Goal: Information Seeking & Learning: Learn about a topic

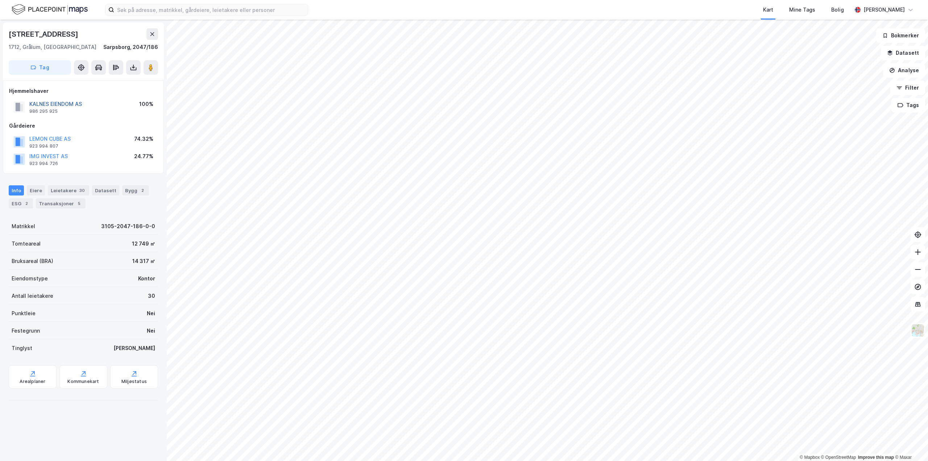
click at [0, 0] on button "KALNES EIENDOM AS" at bounding box center [0, 0] width 0 height 0
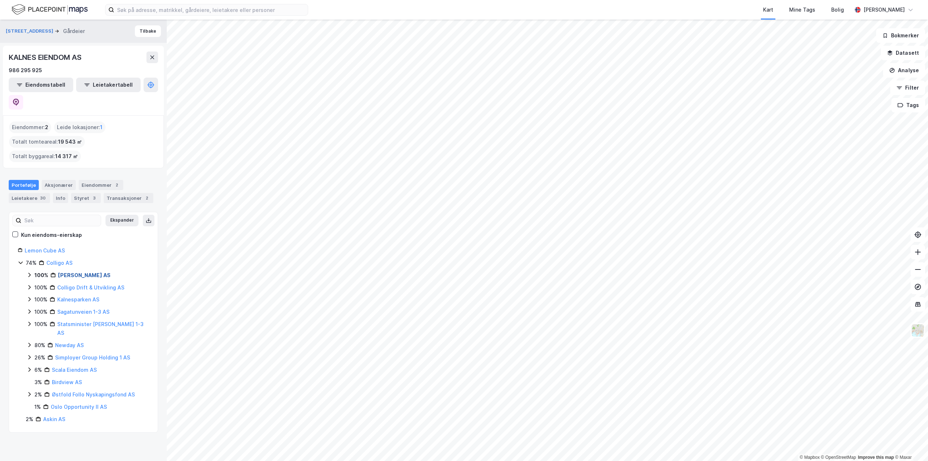
click at [80, 272] on link "Kalnes Eiendom AS" at bounding box center [84, 275] width 53 height 6
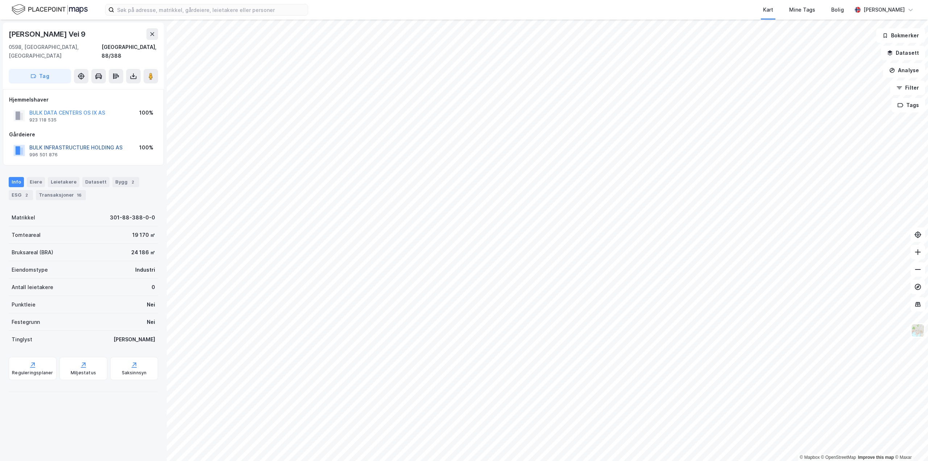
click at [0, 0] on button "BULK INFRASTRUCTURE HOLDING AS" at bounding box center [0, 0] width 0 height 0
click at [80, 370] on div "Miljøstatus" at bounding box center [83, 373] width 25 height 6
click at [31, 177] on div "Eiere" at bounding box center [36, 182] width 18 height 10
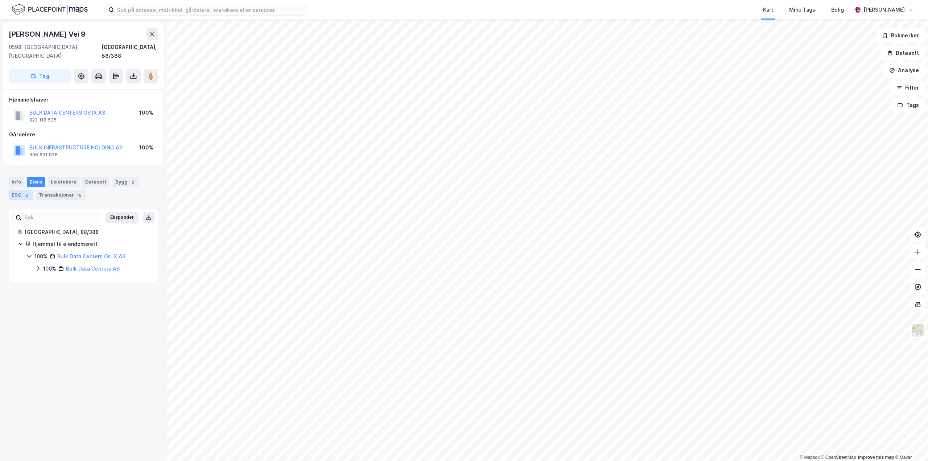
click at [17, 190] on div "ESG 2" at bounding box center [21, 195] width 24 height 10
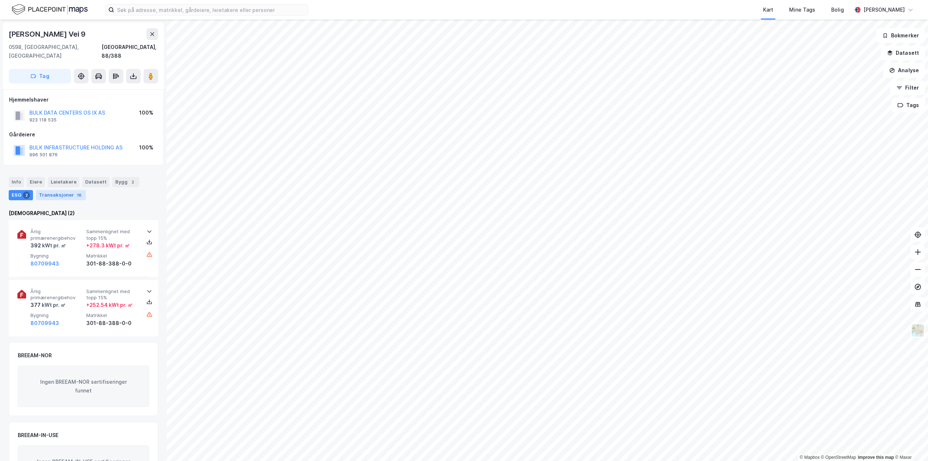
click at [56, 190] on div "Transaksjoner 16" at bounding box center [61, 195] width 50 height 10
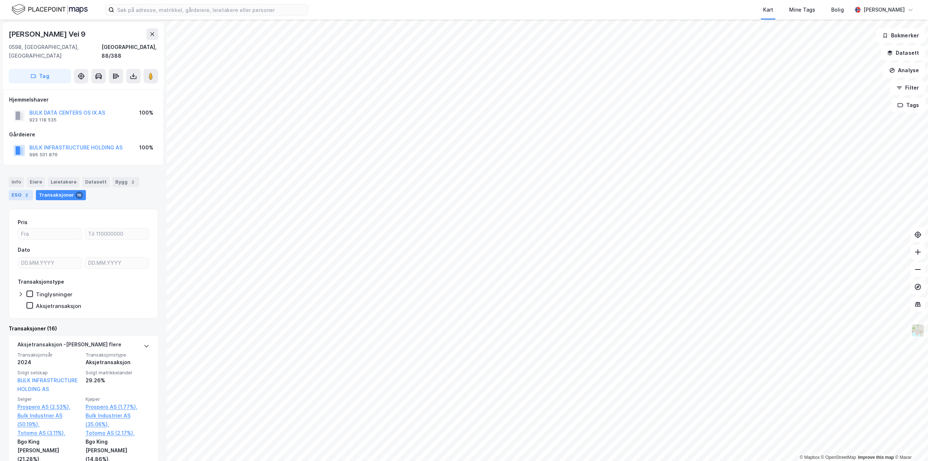
click at [23, 190] on div "ESG 2" at bounding box center [21, 195] width 24 height 10
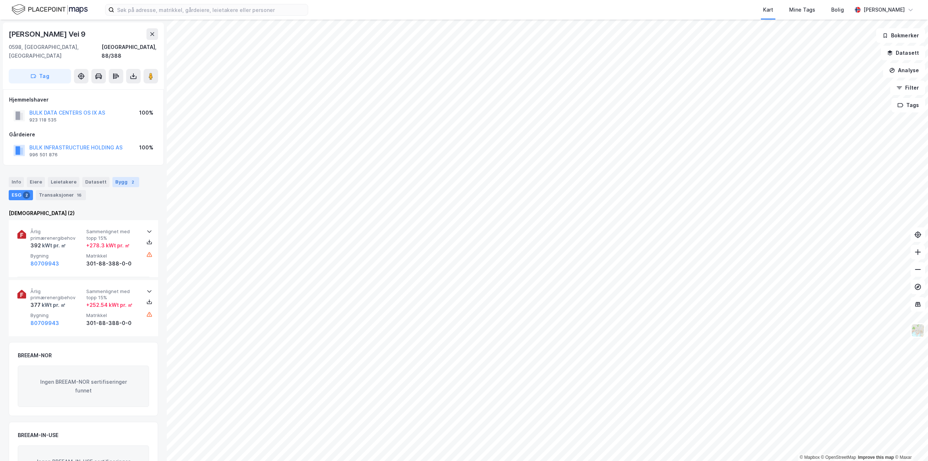
click at [114, 177] on div "Bygg 2" at bounding box center [125, 182] width 27 height 10
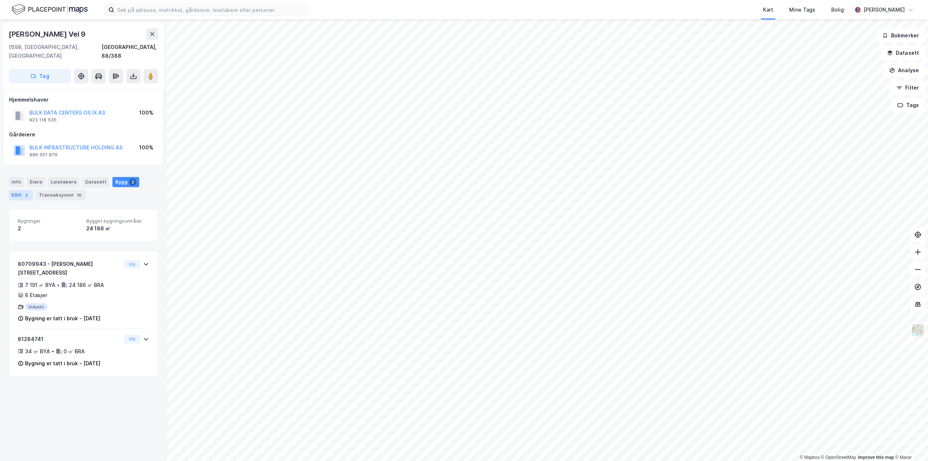
click at [20, 190] on div "ESG 2" at bounding box center [21, 195] width 24 height 10
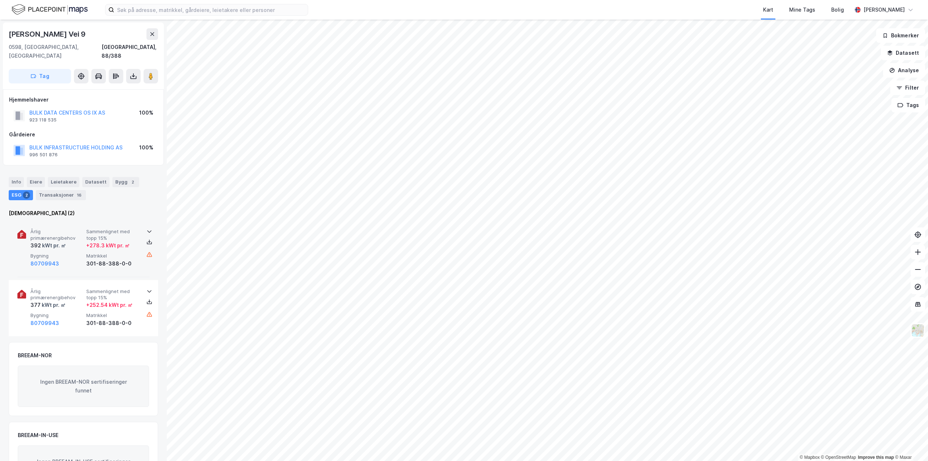
click at [44, 230] on span "Årlig primærenergibehov" at bounding box center [56, 234] width 53 height 13
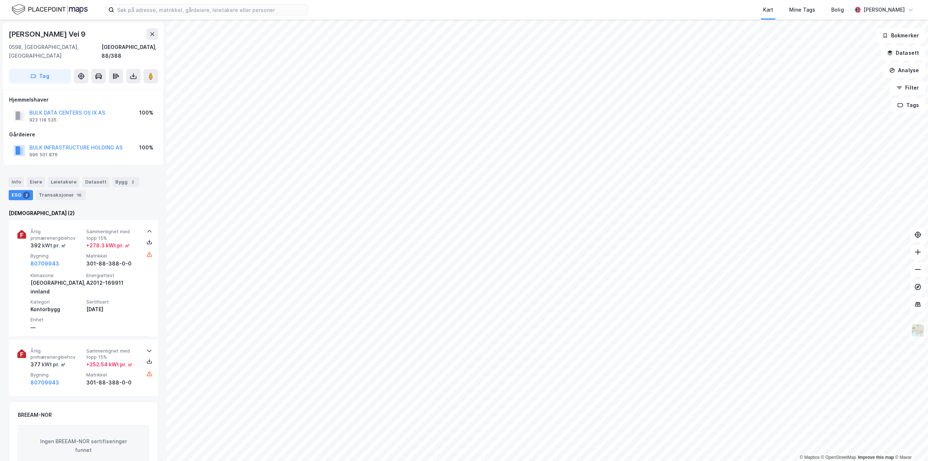
click at [87, 35] on div "Hans Møller Gasmanns Vei 9" at bounding box center [48, 34] width 78 height 12
click at [87, 32] on div "Hans Møller Gasmanns Vei 9" at bounding box center [48, 34] width 78 height 12
drag, startPoint x: 105, startPoint y: 33, endPoint x: 6, endPoint y: 38, distance: 99.1
click at [6, 38] on div "Hans Møller Gasmanns Vei 9 0598, Oslo, Oslo Oslo, 88/388 Tag" at bounding box center [83, 55] width 161 height 67
copy div "Hans Møller Gasmanns Vei 9"
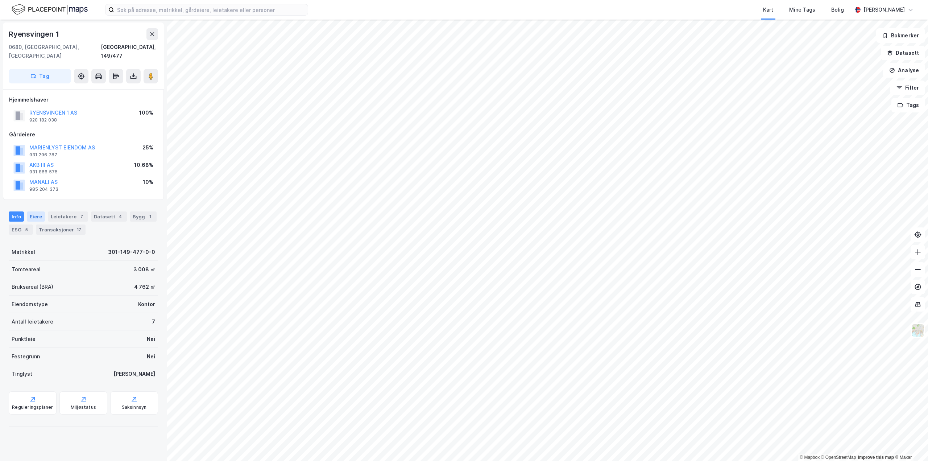
click at [32, 211] on div "Eiere" at bounding box center [36, 216] width 18 height 10
